Goal: Find specific page/section: Find specific page/section

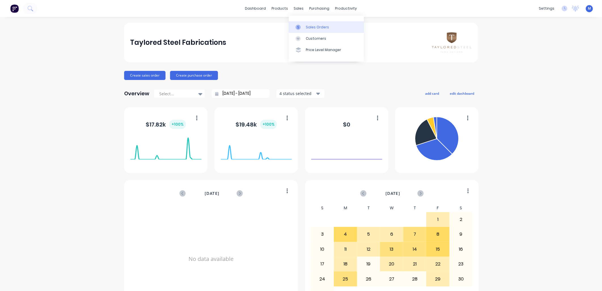
click at [304, 27] on div at bounding box center [300, 27] width 9 height 5
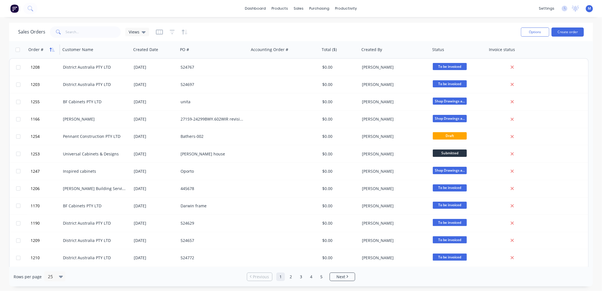
click at [50, 48] on icon "button" at bounding box center [51, 50] width 2 height 4
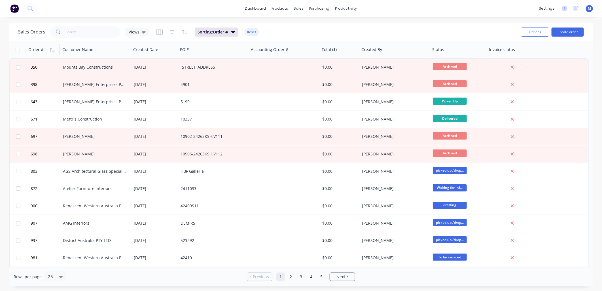
click at [50, 48] on icon "button" at bounding box center [51, 50] width 2 height 4
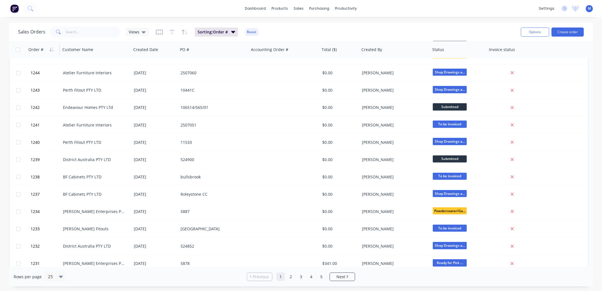
scroll to position [224, 0]
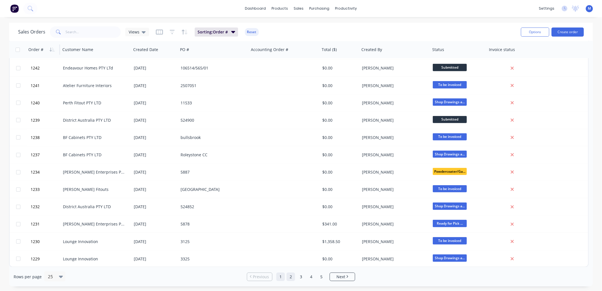
click at [291, 274] on link "2" at bounding box center [291, 276] width 9 height 9
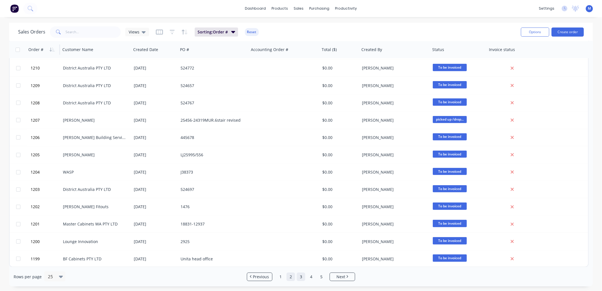
click at [299, 276] on link "3" at bounding box center [301, 276] width 9 height 9
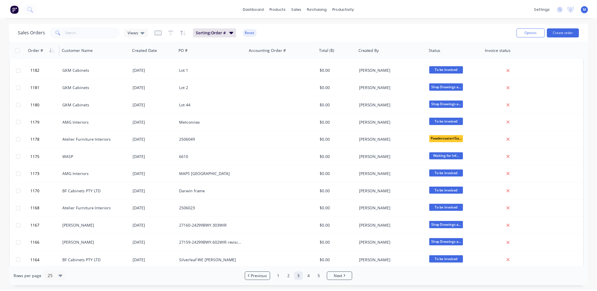
scroll to position [220, 0]
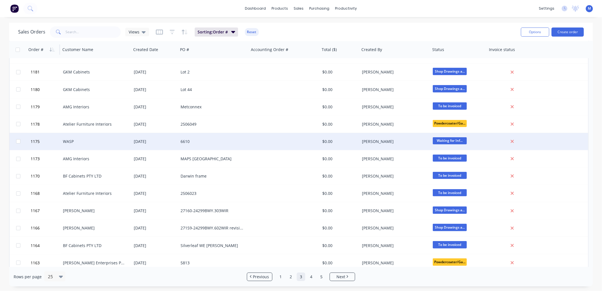
click at [64, 142] on div "WASP" at bounding box center [94, 142] width 63 height 6
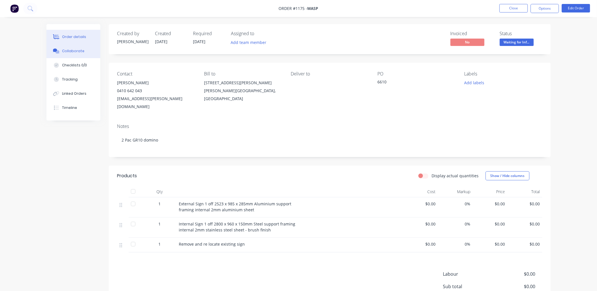
click at [78, 50] on div "Collaborate" at bounding box center [73, 50] width 22 height 5
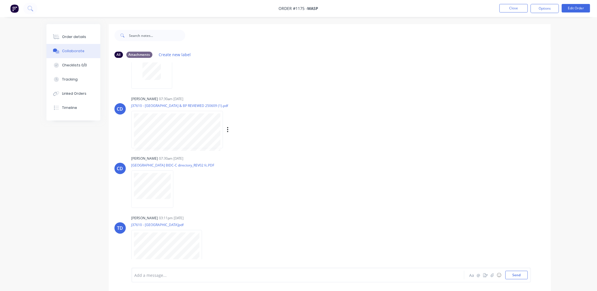
scroll to position [37, 0]
